Goal: Information Seeking & Learning: Check status

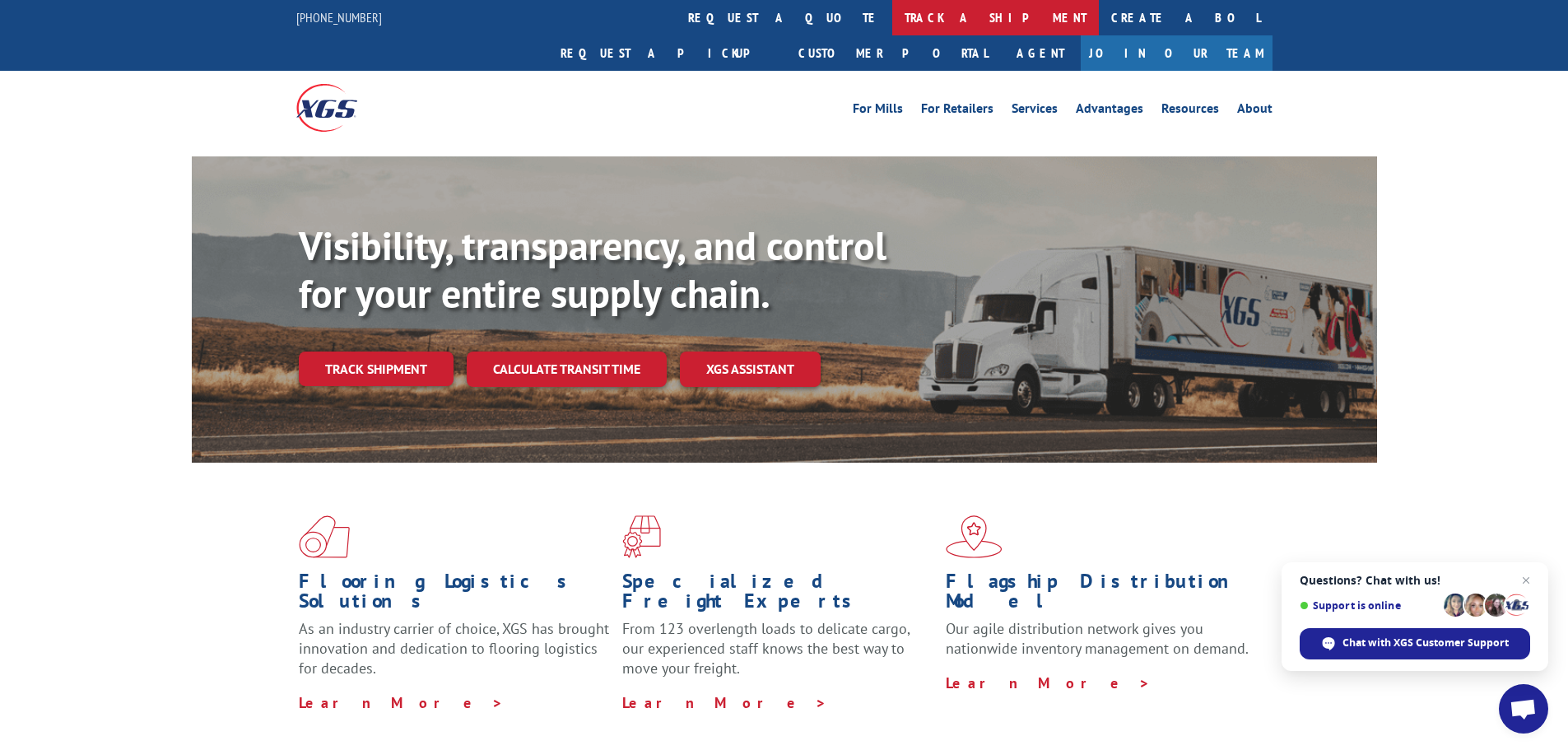
click at [892, 15] on link "track a shipment" at bounding box center [995, 18] width 206 height 35
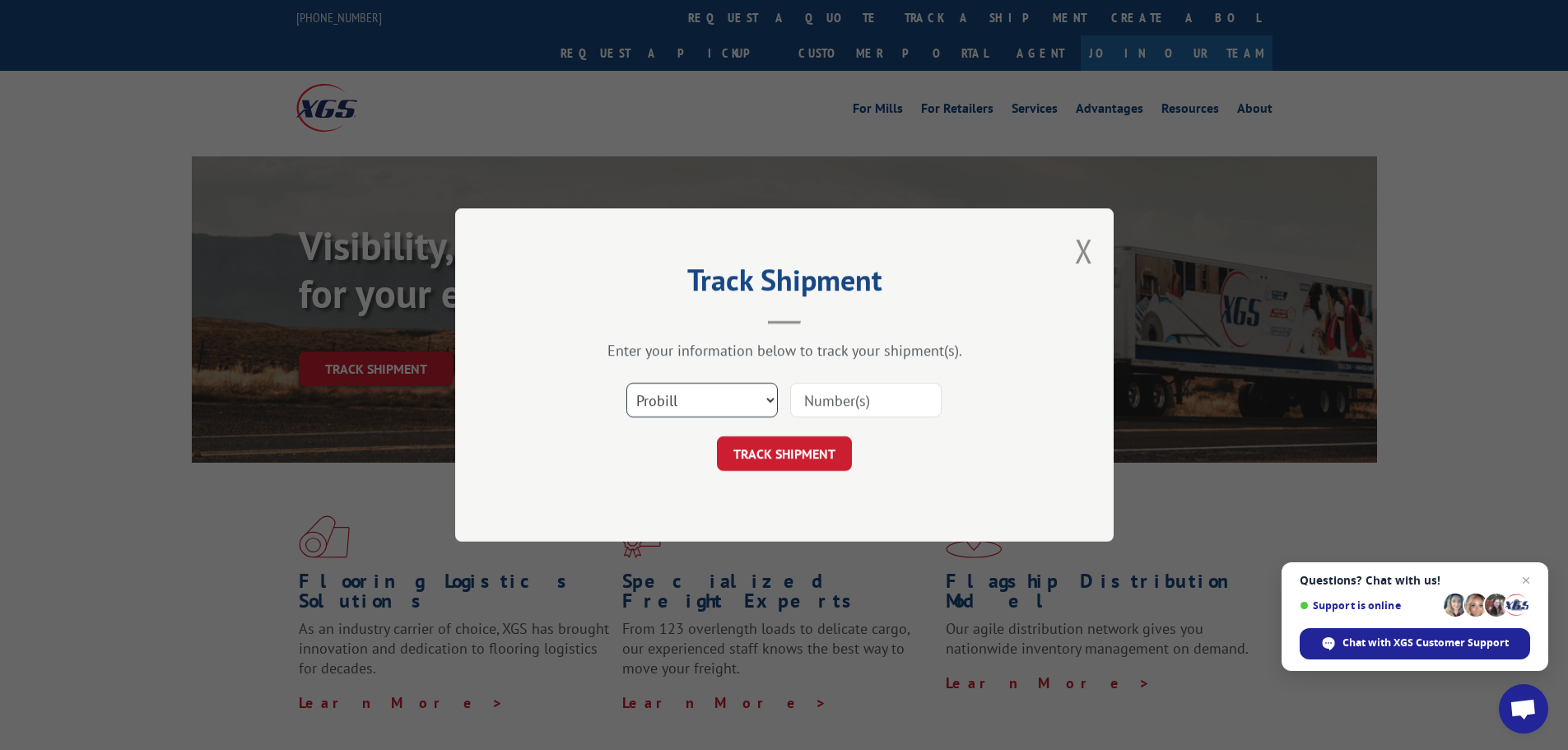
click at [771, 407] on select "Select category... Probill BOL PO" at bounding box center [702, 399] width 151 height 34
select select "bol"
click at [627, 383] on select "Select category... Probill BOL PO" at bounding box center [702, 399] width 151 height 34
click at [844, 395] on input at bounding box center [865, 399] width 151 height 34
type input "6008507"
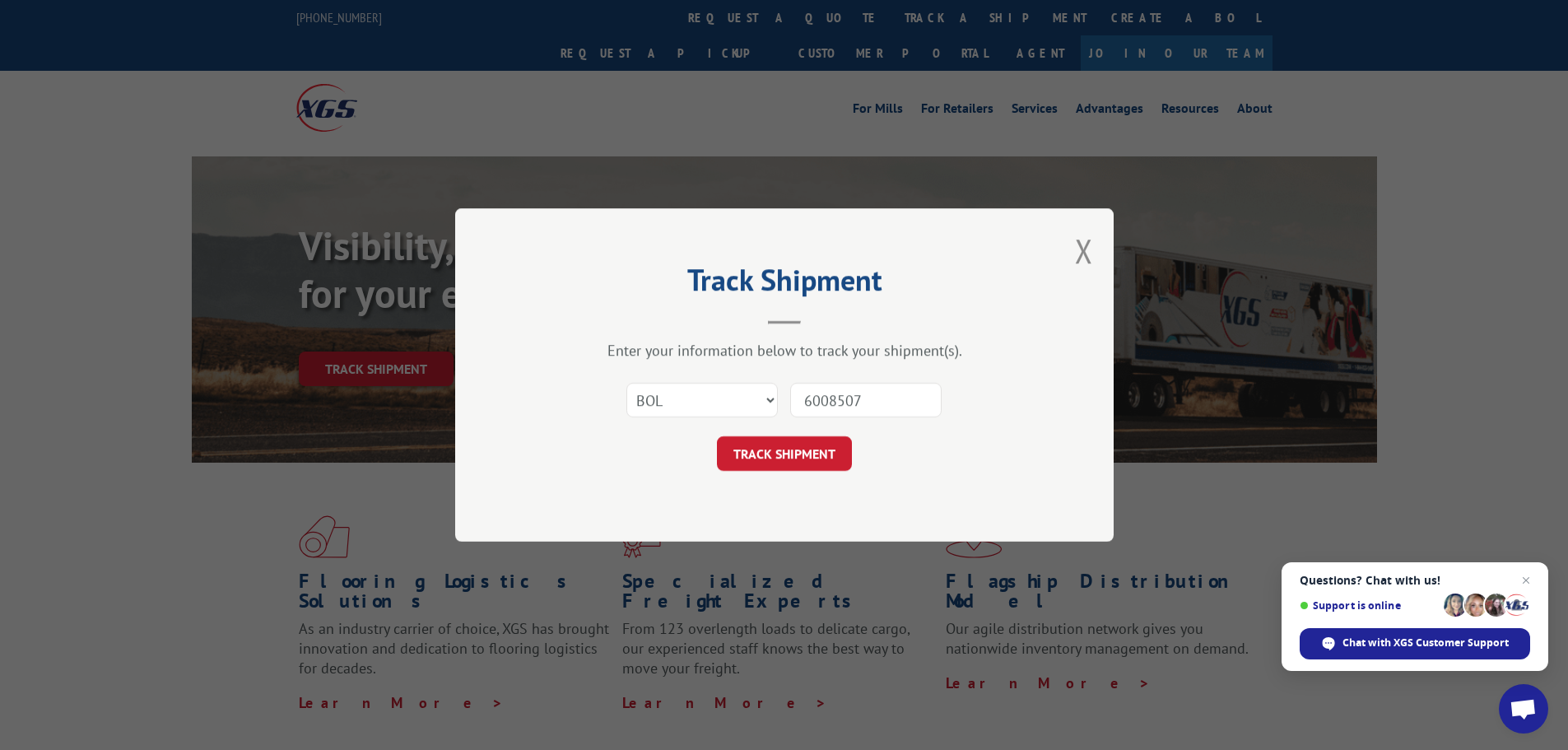
click button "TRACK SHIPMENT" at bounding box center [784, 453] width 135 height 34
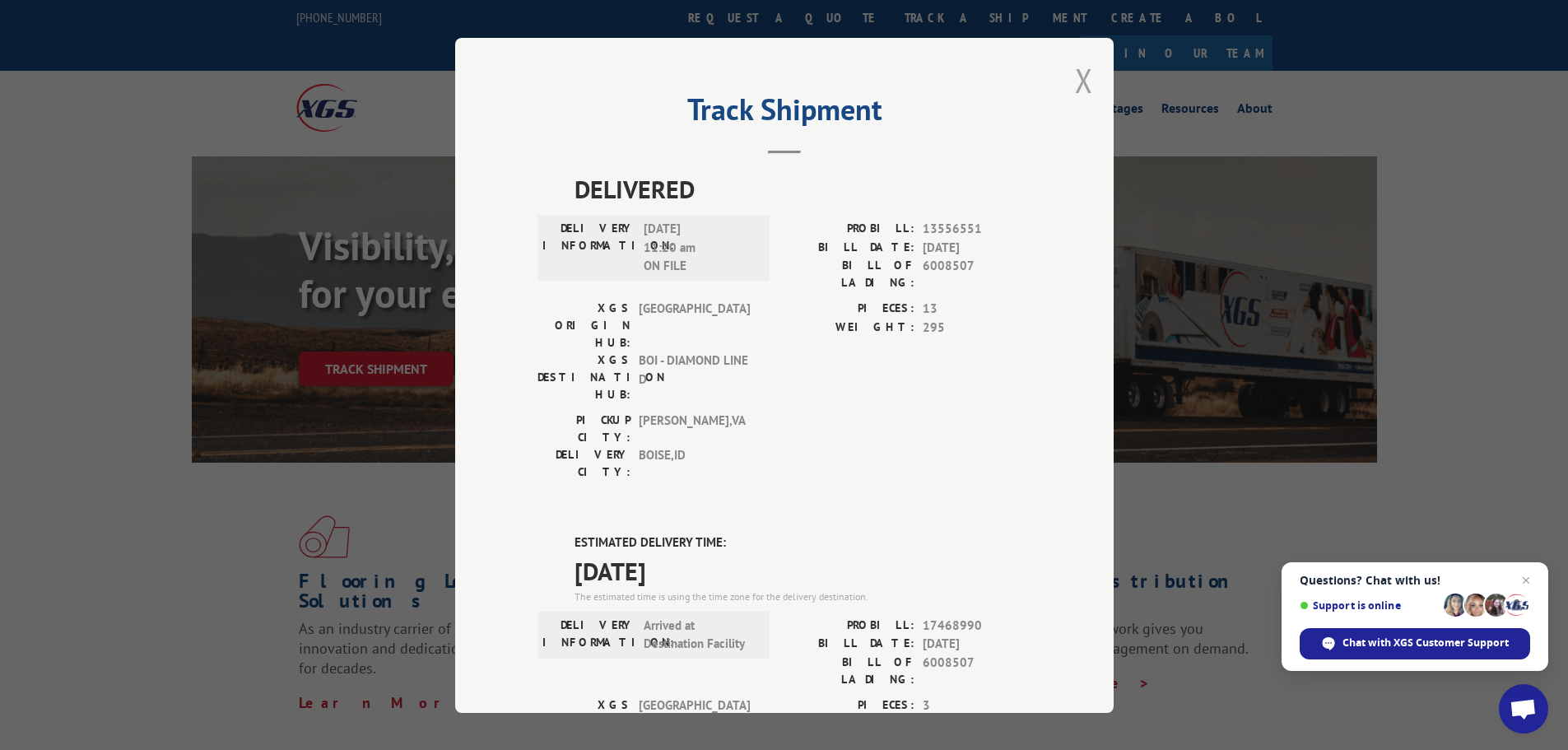
click at [1081, 84] on button "Close modal" at bounding box center [1084, 80] width 18 height 43
